Goal: Find specific page/section: Find specific page/section

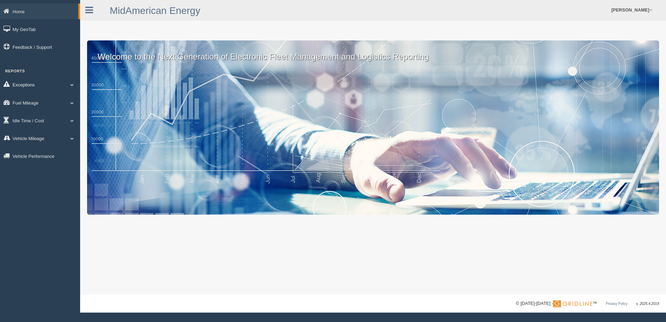
click at [73, 85] on span at bounding box center [72, 84] width 9 height 3
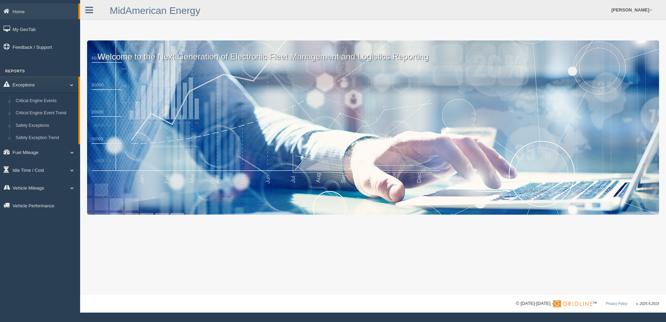
click at [69, 83] on link "Exceptions" at bounding box center [39, 85] width 78 height 16
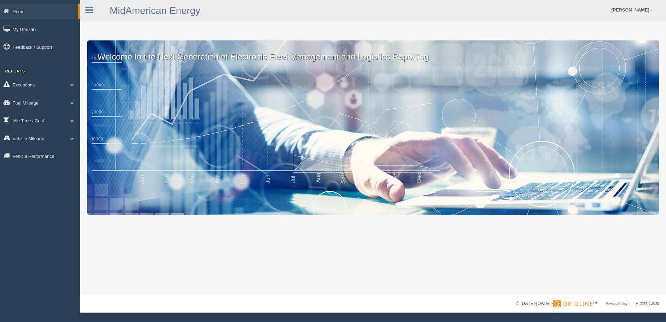
click at [24, 85] on link "Exceptions" at bounding box center [40, 85] width 80 height 16
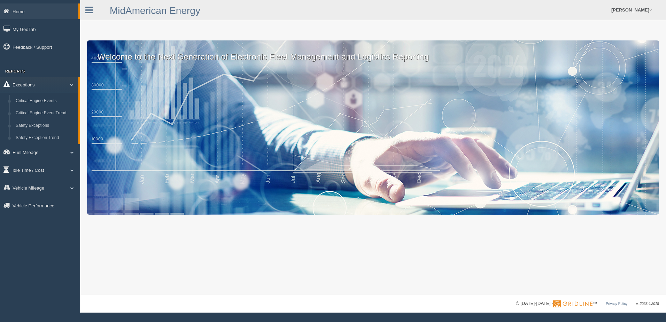
click at [24, 85] on link "Exceptions" at bounding box center [39, 85] width 78 height 16
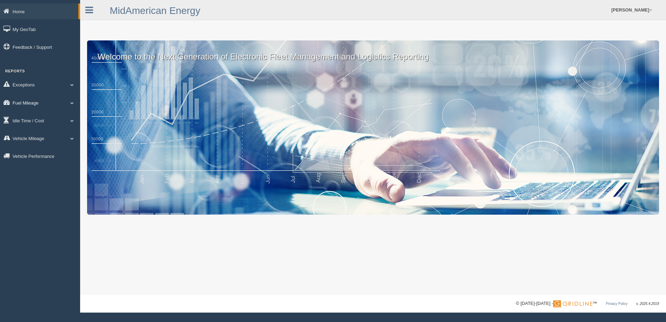
click at [27, 108] on link "Fuel Mileage" at bounding box center [40, 103] width 80 height 16
click at [27, 104] on link "Fuel Mileage" at bounding box center [39, 103] width 78 height 16
click at [23, 121] on link "Idle Time / Cost" at bounding box center [40, 121] width 80 height 16
click at [23, 121] on link "Idle Time / Cost" at bounding box center [39, 121] width 78 height 16
click at [31, 141] on link "Vehicle Mileage" at bounding box center [40, 138] width 80 height 16
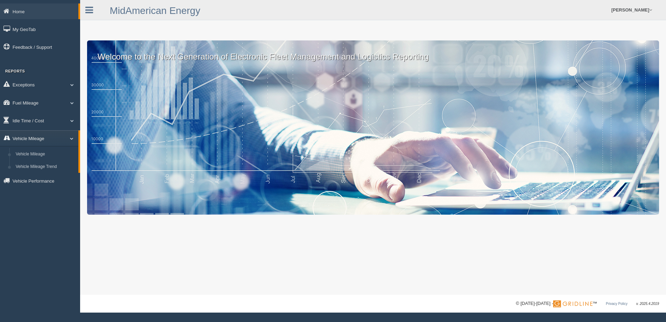
click at [31, 141] on link "Vehicle Mileage" at bounding box center [39, 138] width 78 height 16
click at [32, 156] on link "Vehicle Performance" at bounding box center [40, 156] width 80 height 16
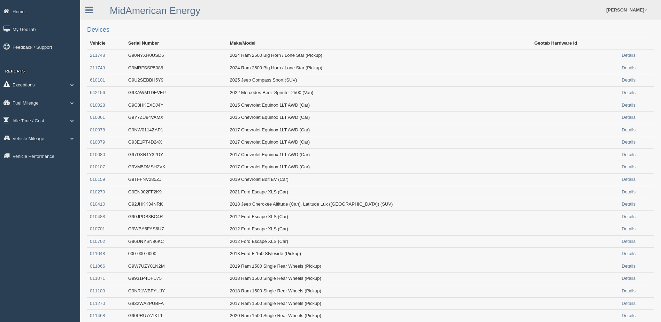
click at [67, 82] on link "Exceptions" at bounding box center [40, 85] width 80 height 16
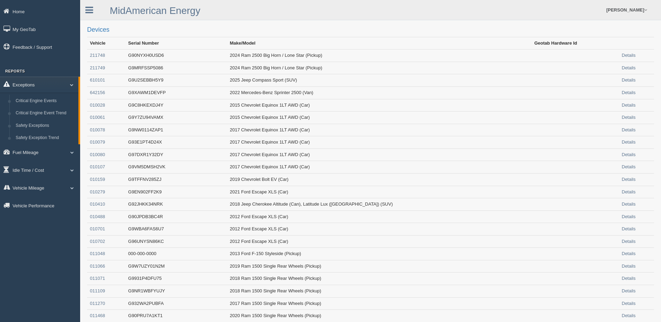
click at [68, 82] on link "Exceptions" at bounding box center [39, 85] width 78 height 16
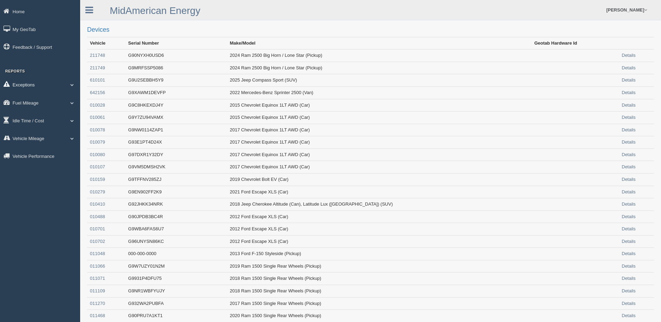
click at [68, 87] on link "Exceptions" at bounding box center [40, 85] width 80 height 16
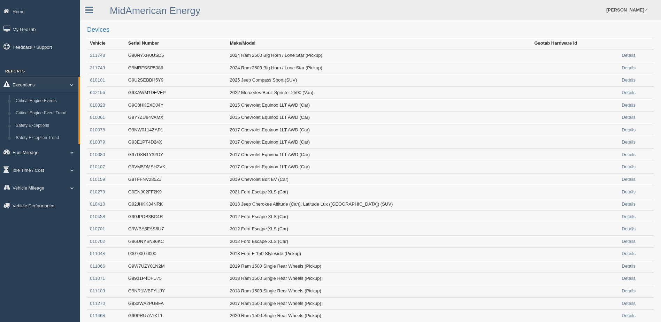
click at [68, 86] on span at bounding box center [68, 84] width 9 height 3
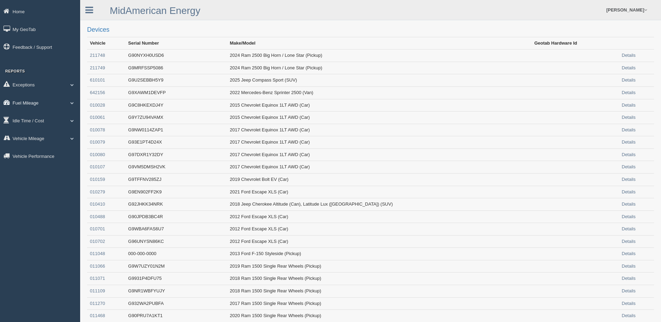
click at [70, 104] on span at bounding box center [72, 102] width 9 height 3
click at [70, 104] on span at bounding box center [68, 102] width 9 height 3
click at [73, 120] on span at bounding box center [72, 120] width 9 height 3
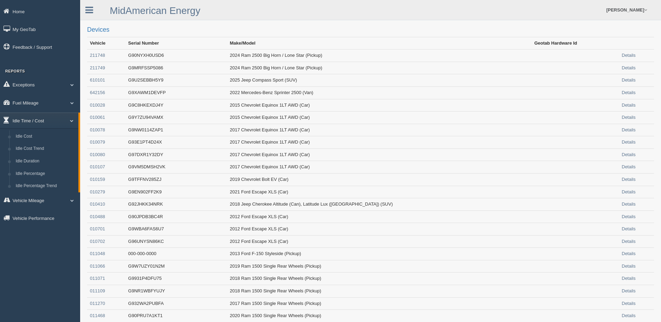
click at [72, 121] on span at bounding box center [68, 120] width 9 height 3
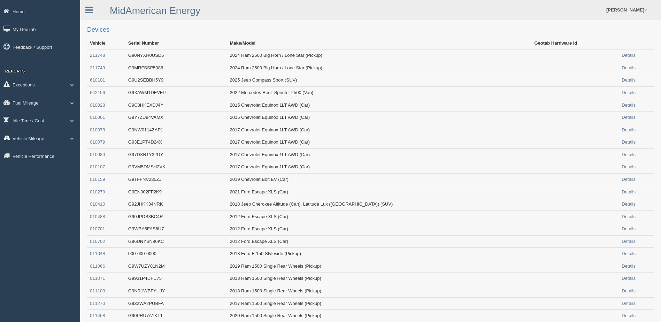
click at [69, 139] on span at bounding box center [72, 138] width 9 height 3
click at [71, 138] on span at bounding box center [68, 138] width 9 height 3
click at [71, 83] on span at bounding box center [72, 84] width 9 height 3
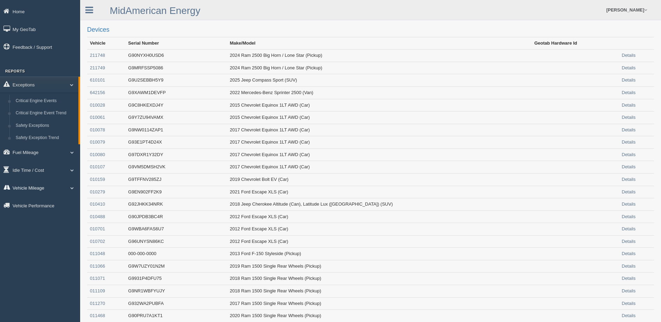
click at [70, 192] on link "Vehicle Mileage" at bounding box center [40, 188] width 80 height 16
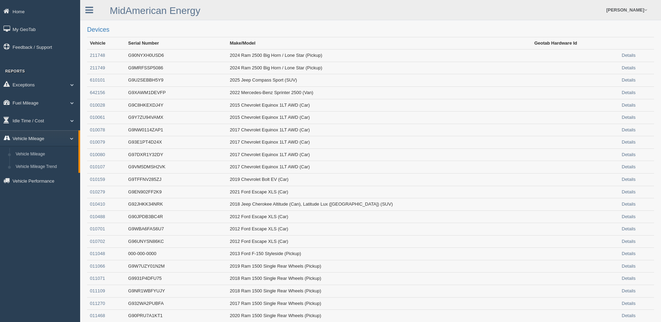
click at [70, 137] on span at bounding box center [68, 138] width 9 height 3
